Goal: Task Accomplishment & Management: Use online tool/utility

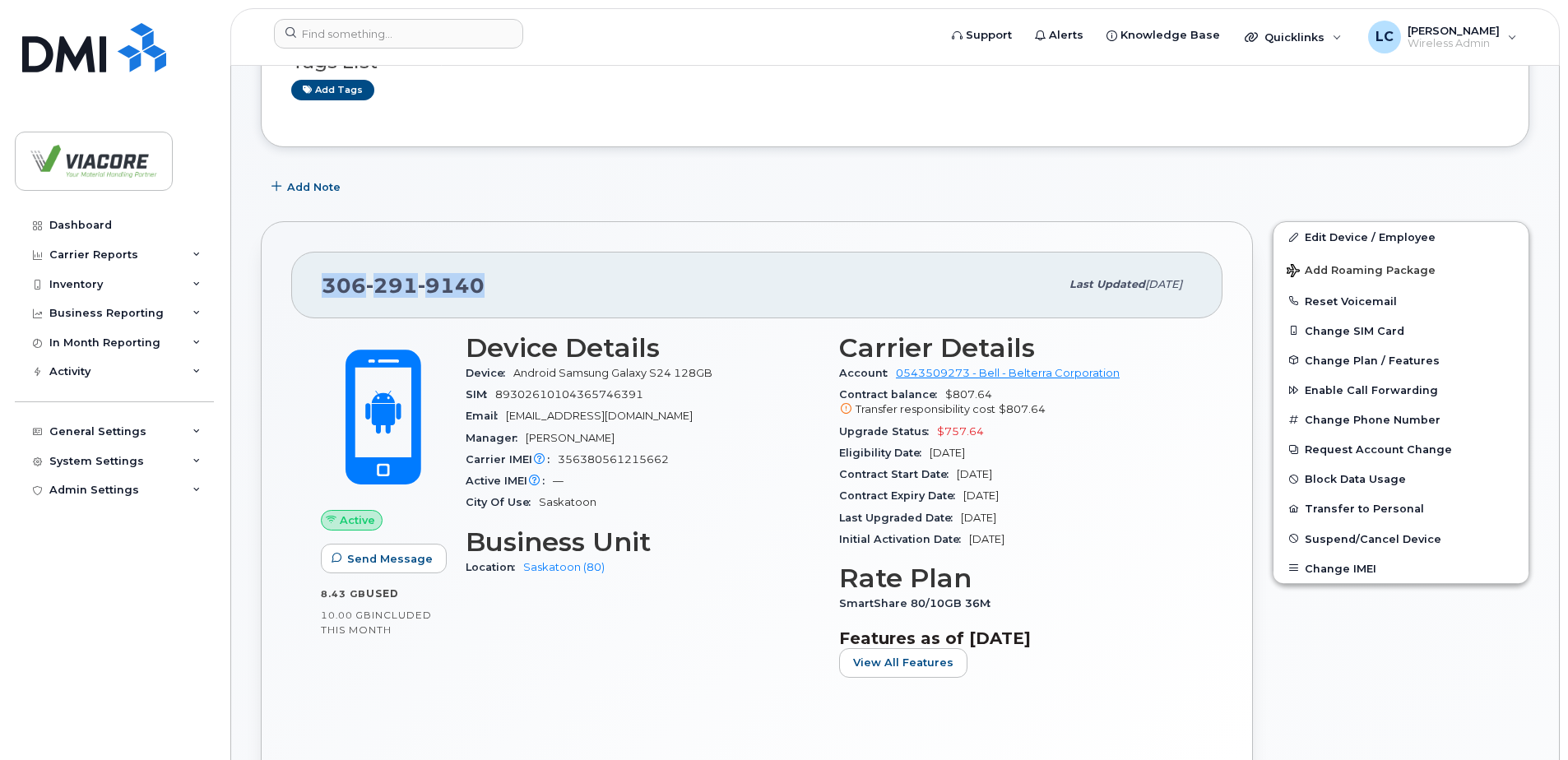
scroll to position [247, 0]
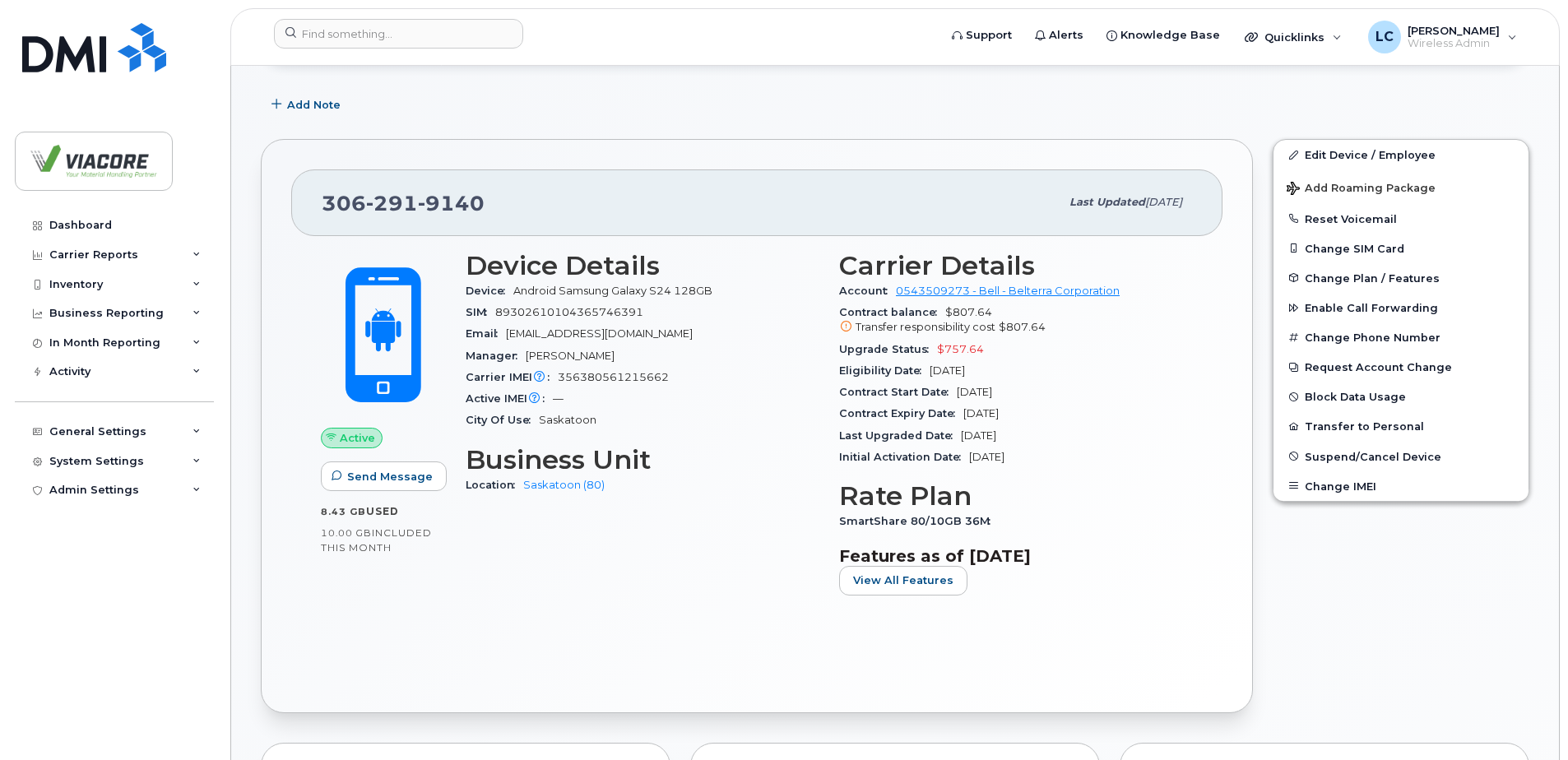
click at [576, 585] on div "Device Details Device Android Samsung Galaxy S24 128GB SIM [TECHNICAL_ID] Email…" at bounding box center [643, 429] width 374 height 377
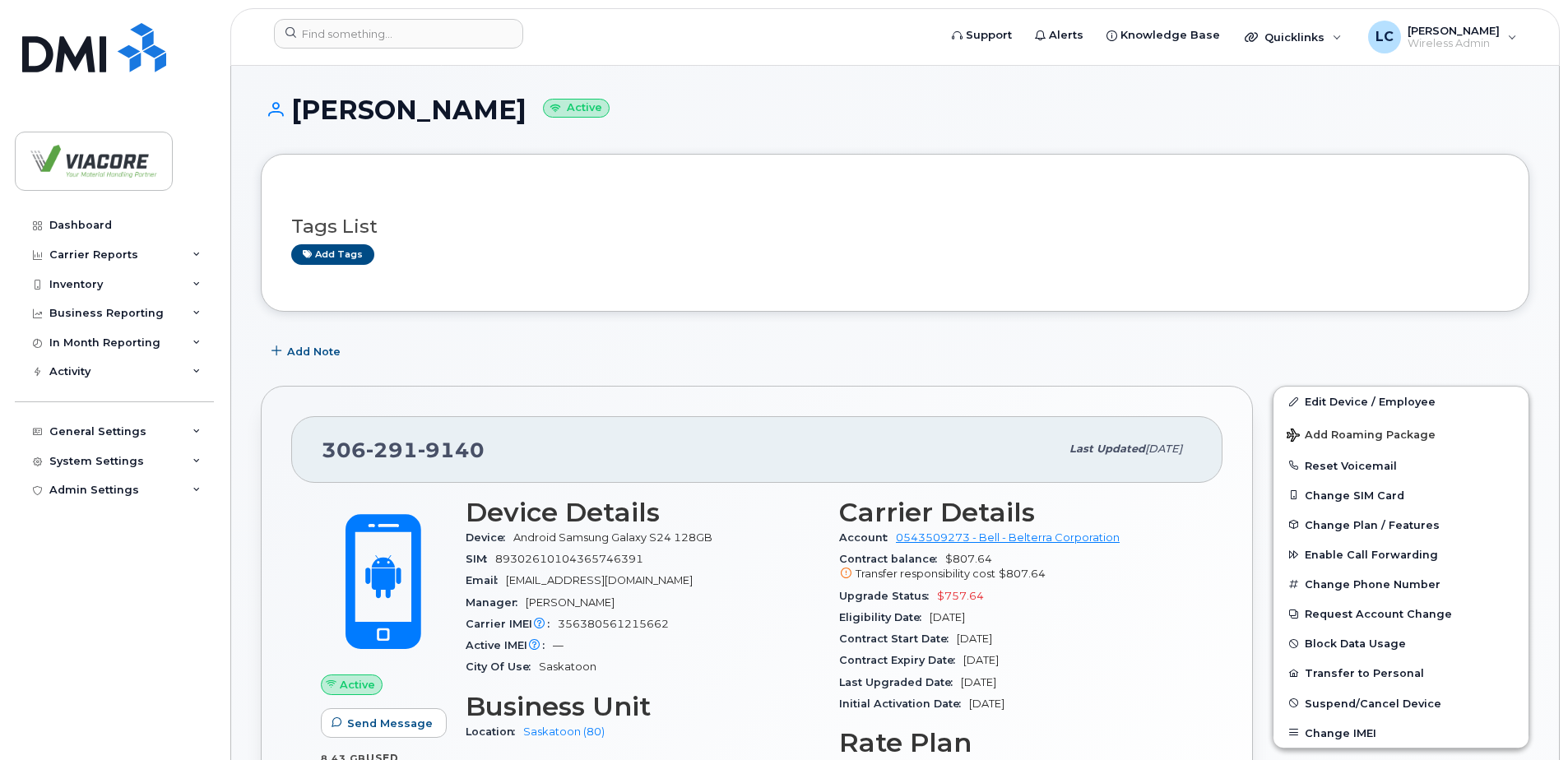
scroll to position [164, 0]
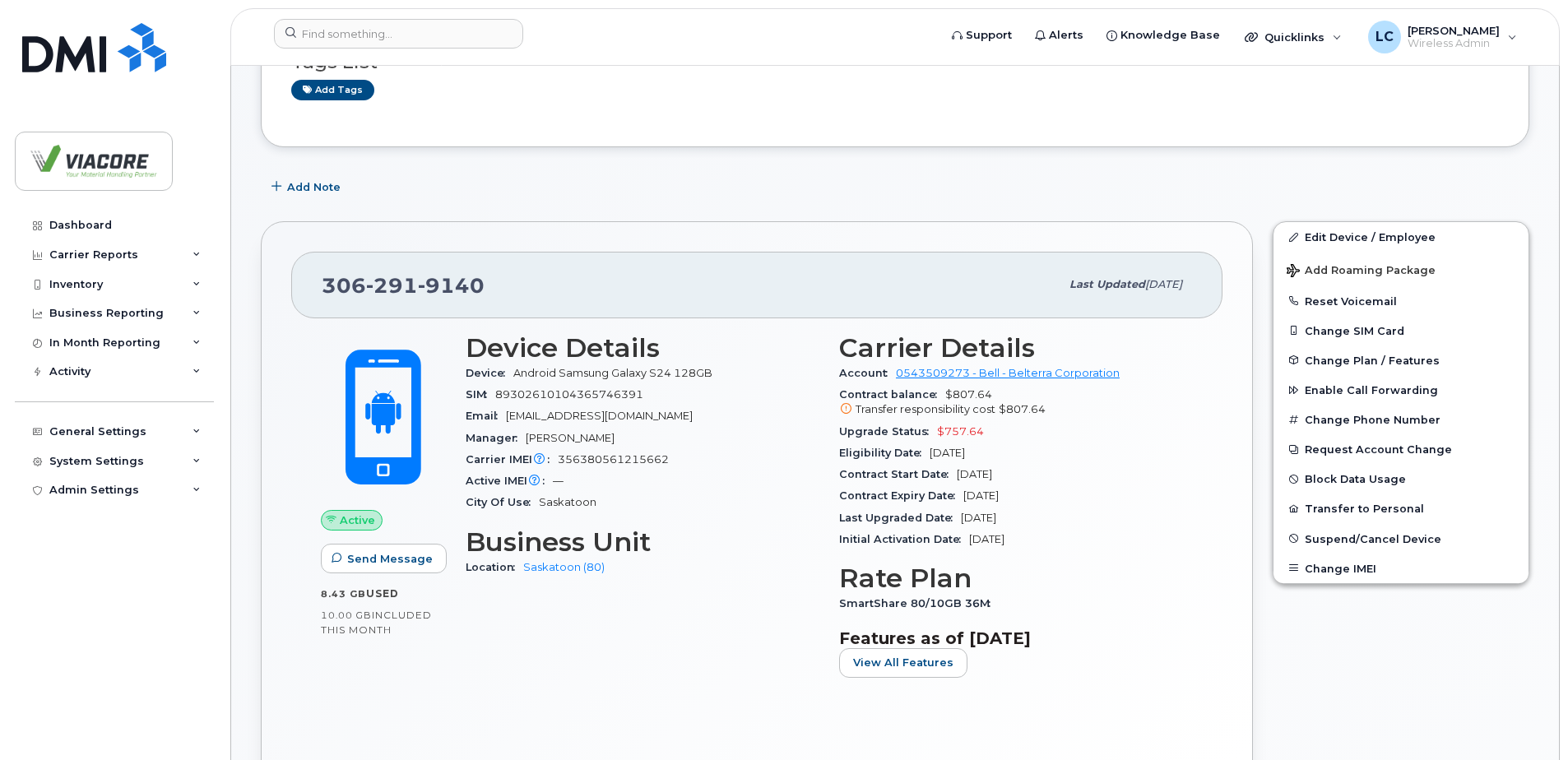
click at [613, 457] on span "356380561215662" at bounding box center [613, 460] width 111 height 12
click at [585, 460] on span "356380561215662" at bounding box center [613, 460] width 111 height 12
copy span "356380561215662"
click at [559, 391] on span "89302610104365746391" at bounding box center [569, 394] width 148 height 12
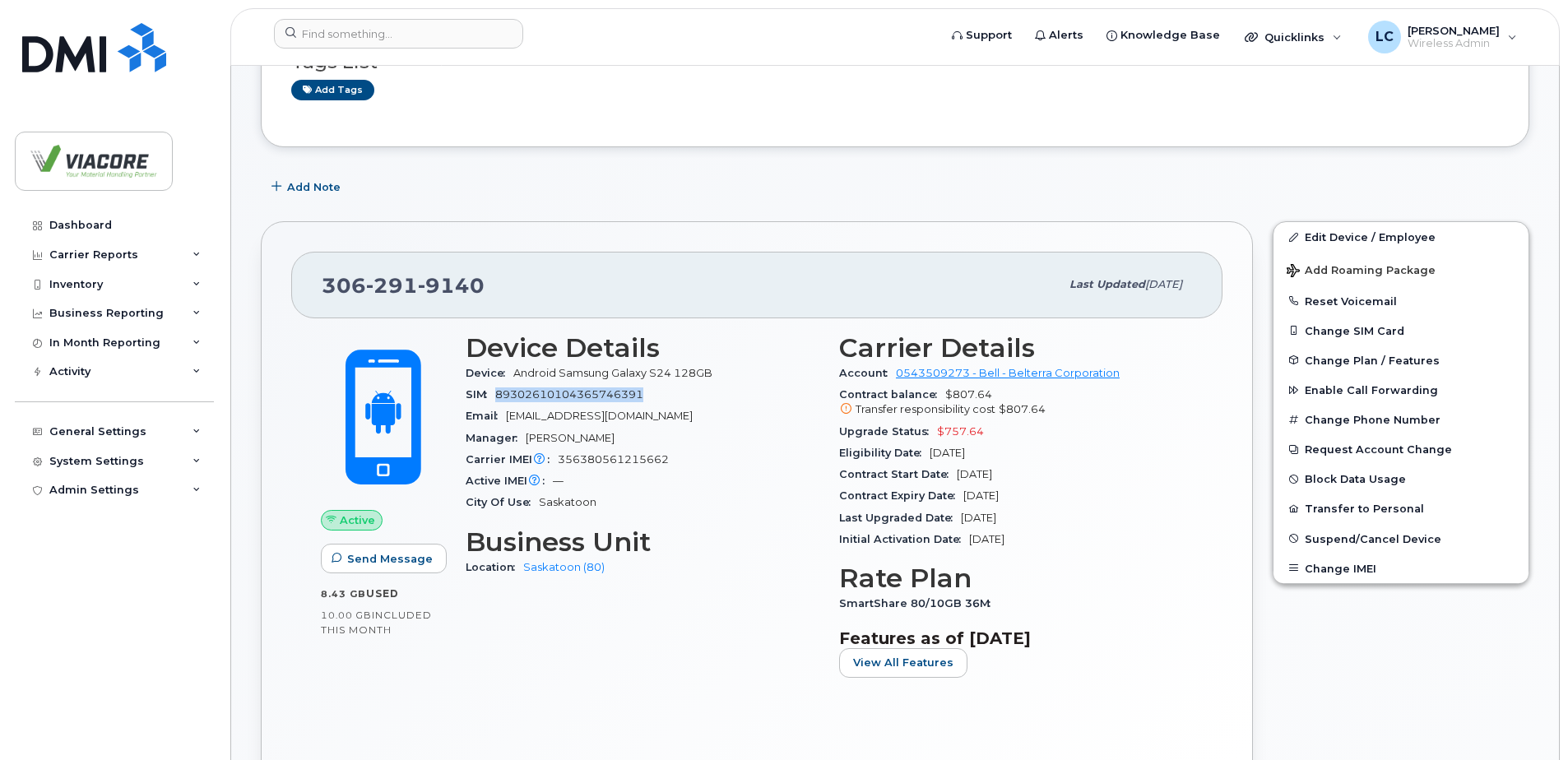
click at [559, 391] on span "89302610104365746391" at bounding box center [569, 394] width 148 height 12
copy span "89302610104365746391"
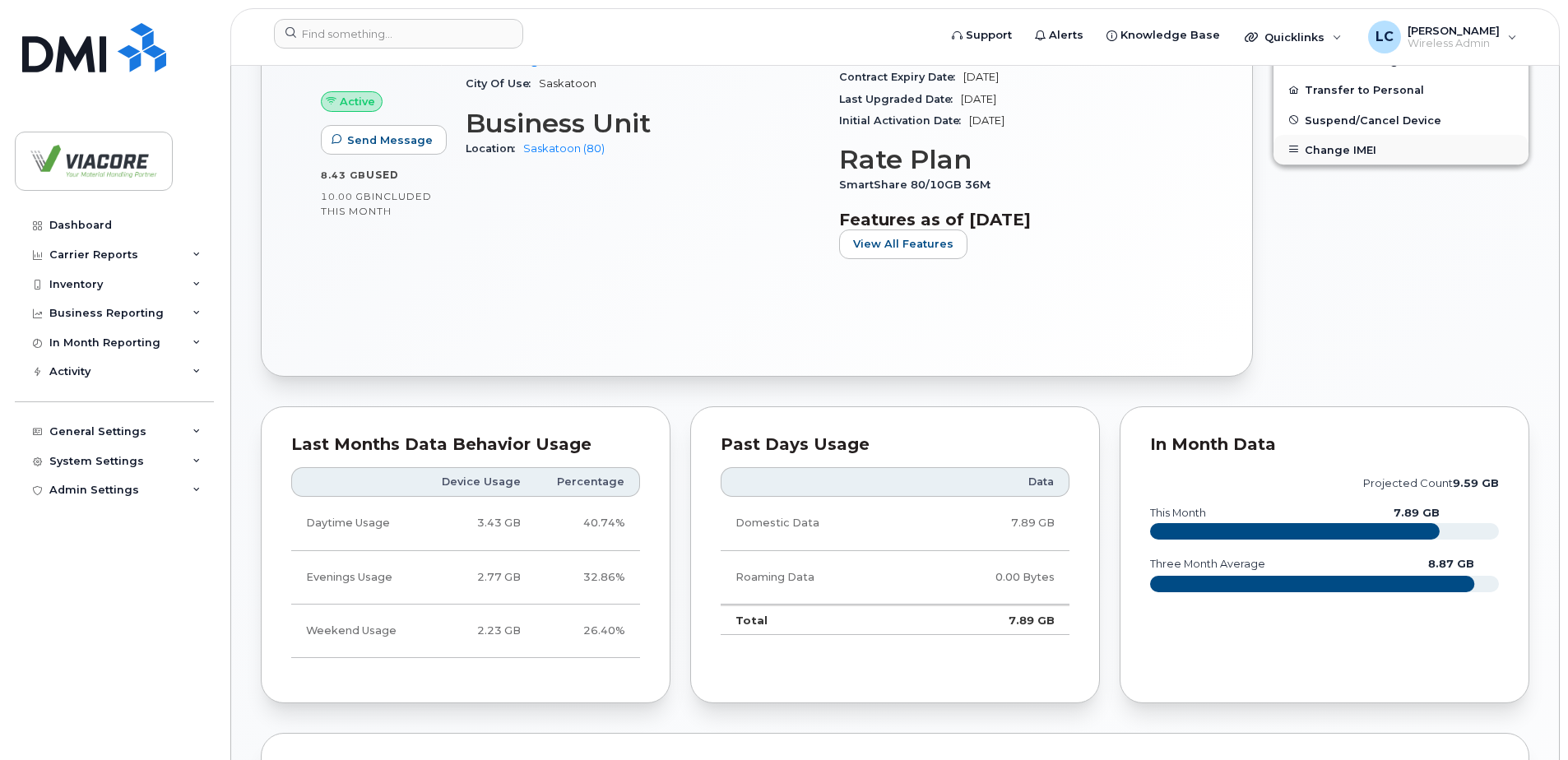
scroll to position [493, 0]
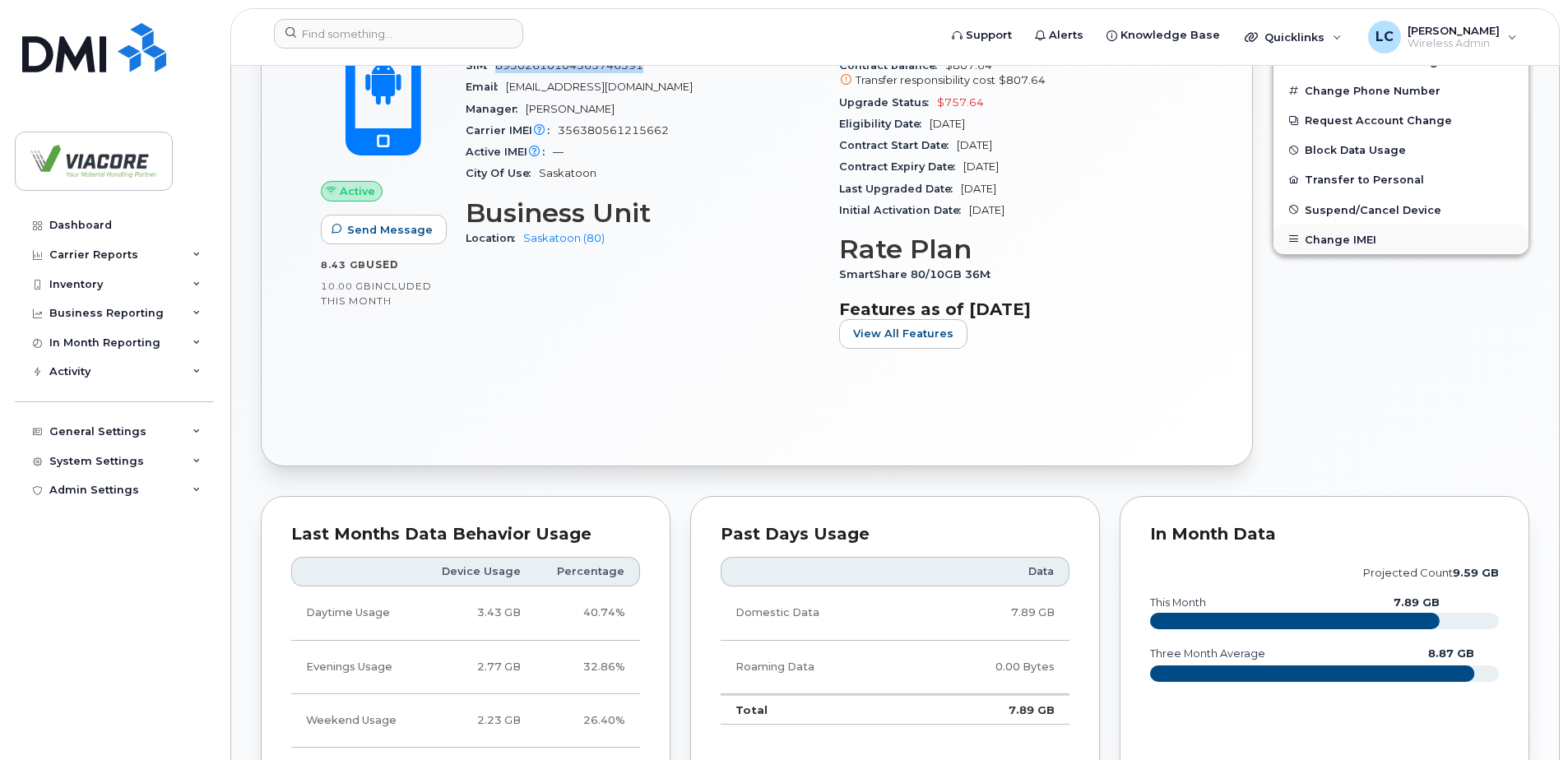
click at [1312, 235] on button "Change IMEI" at bounding box center [1401, 239] width 255 height 30
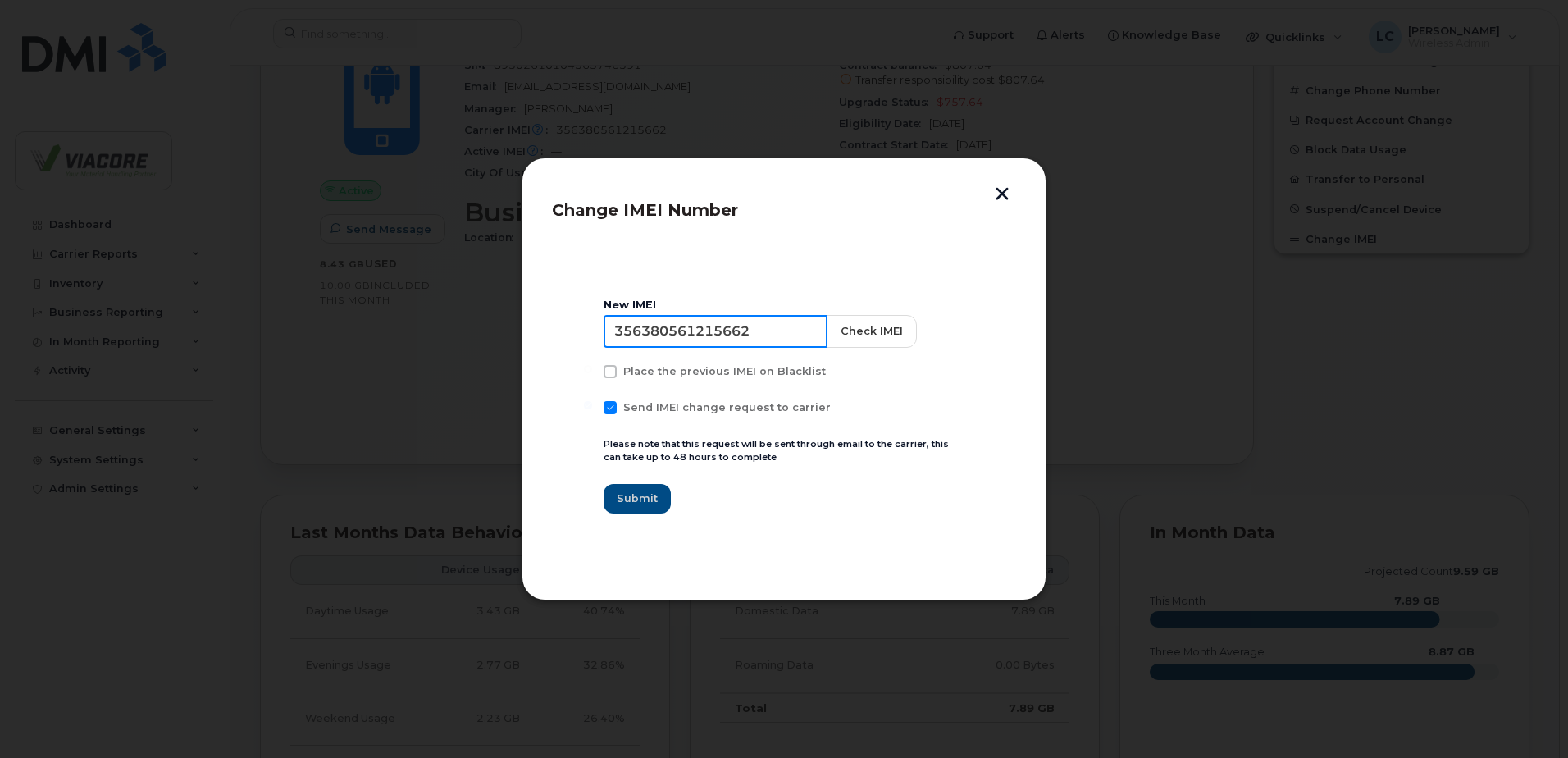
drag, startPoint x: 795, startPoint y: 331, endPoint x: 305, endPoint y: 315, distance: 490.3
click at [319, 315] on div "Change IMEI Number New IMEI [TECHNICAL_ID] Check IMEI Place the previous IMEI o…" at bounding box center [784, 379] width 1568 height 758
click at [995, 195] on button "button" at bounding box center [1002, 196] width 25 height 18
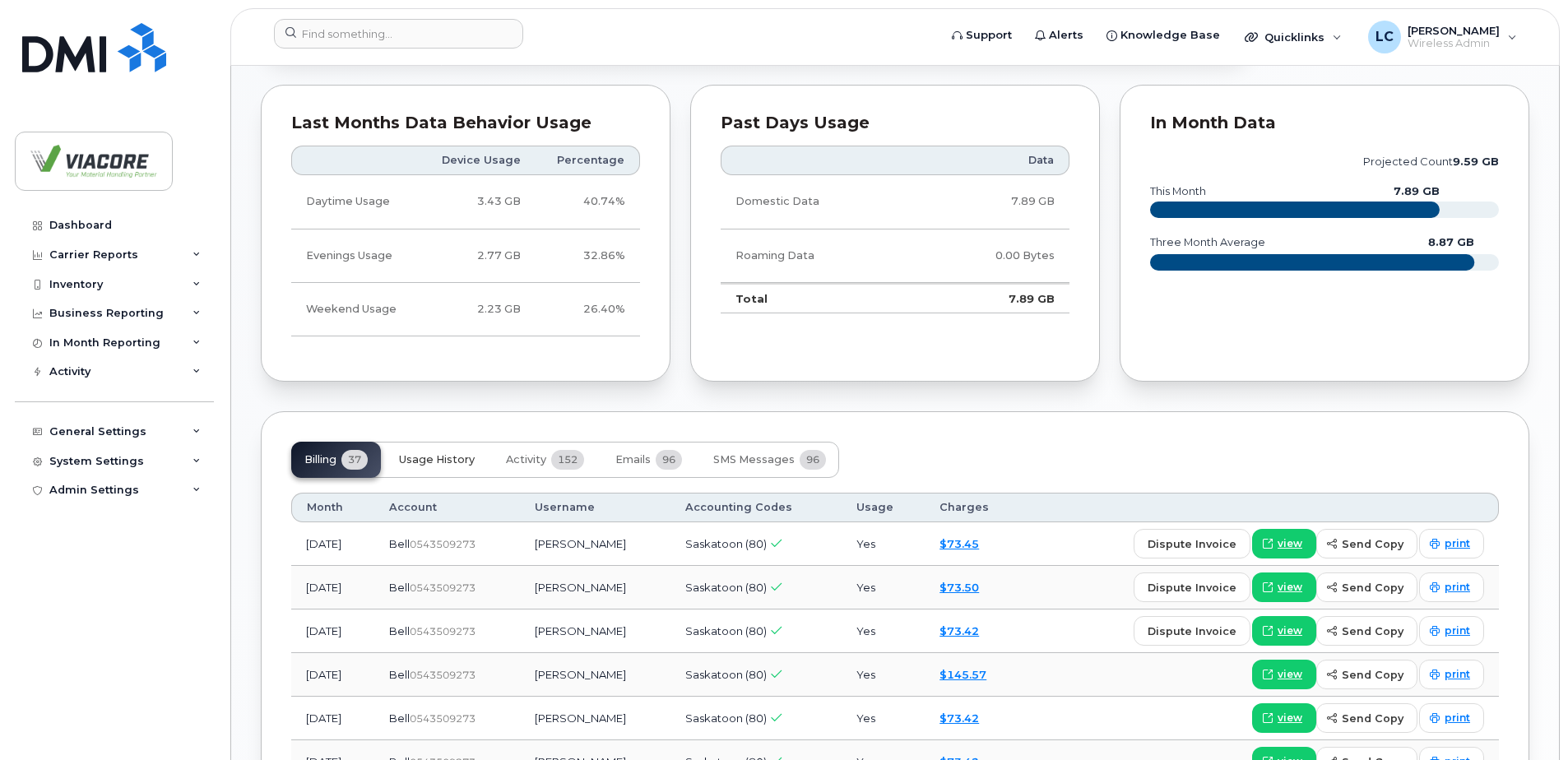
scroll to position [1069, 0]
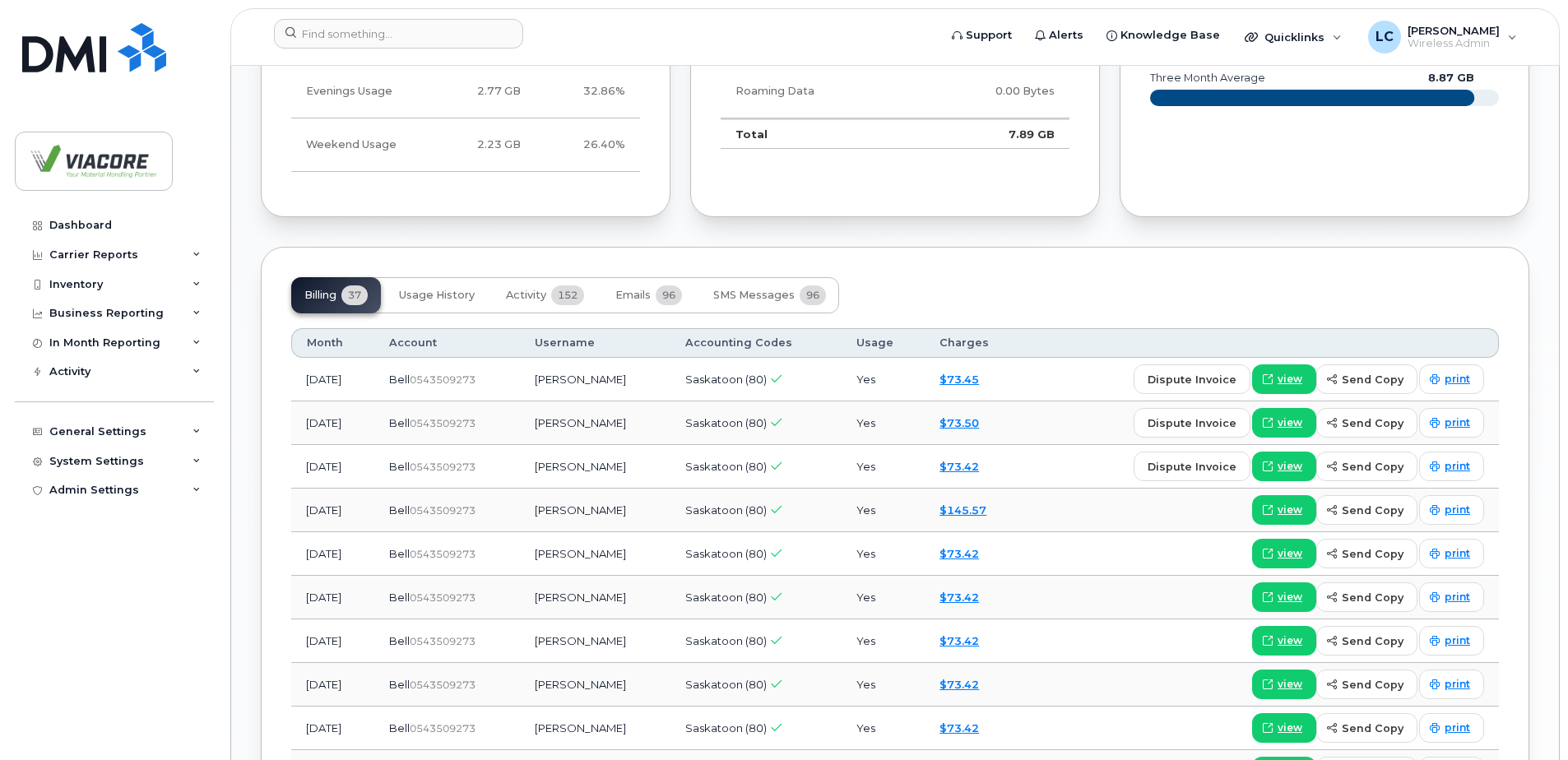
click at [94, 606] on div "Dashboard Carrier Reports Monthly Billing Data Daily Data Pooling Data Behavior…" at bounding box center [117, 473] width 203 height 525
